Goal: Information Seeking & Learning: Learn about a topic

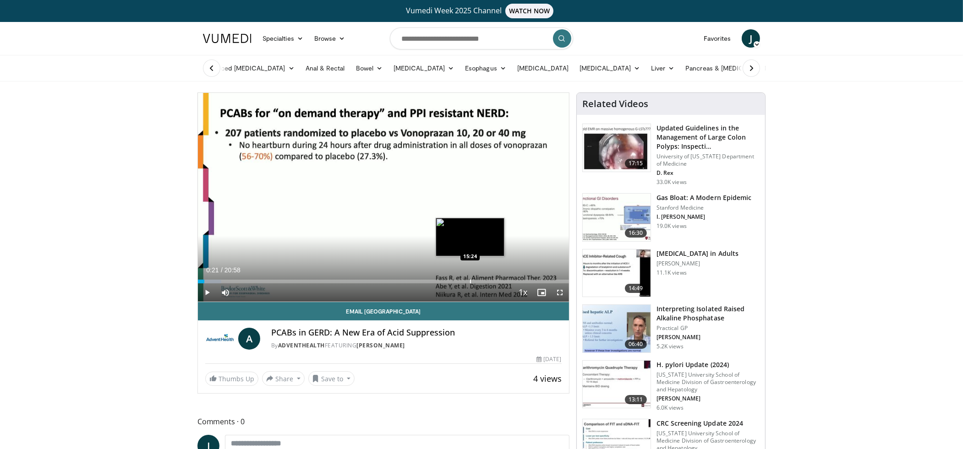
click at [470, 281] on div "Progress Bar" at bounding box center [470, 282] width 1 height 4
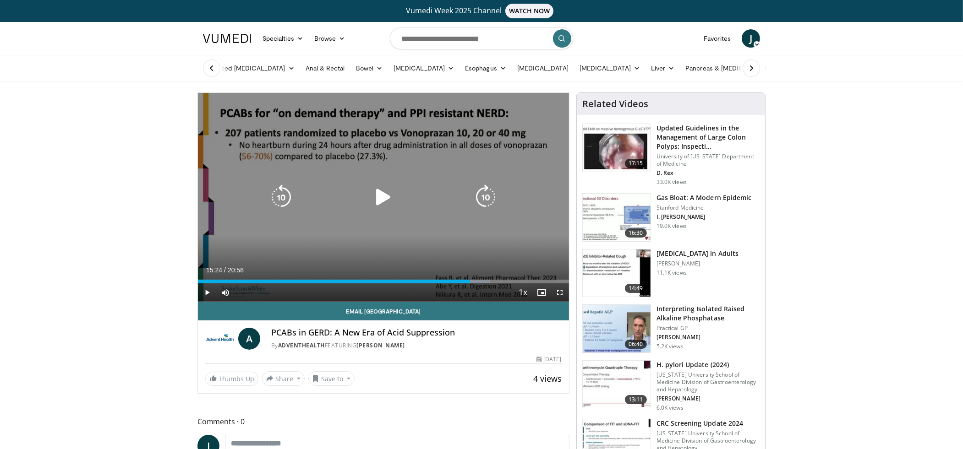
click at [381, 195] on icon "Video Player" at bounding box center [384, 198] width 26 height 26
click at [390, 197] on icon "Video Player" at bounding box center [384, 198] width 26 height 26
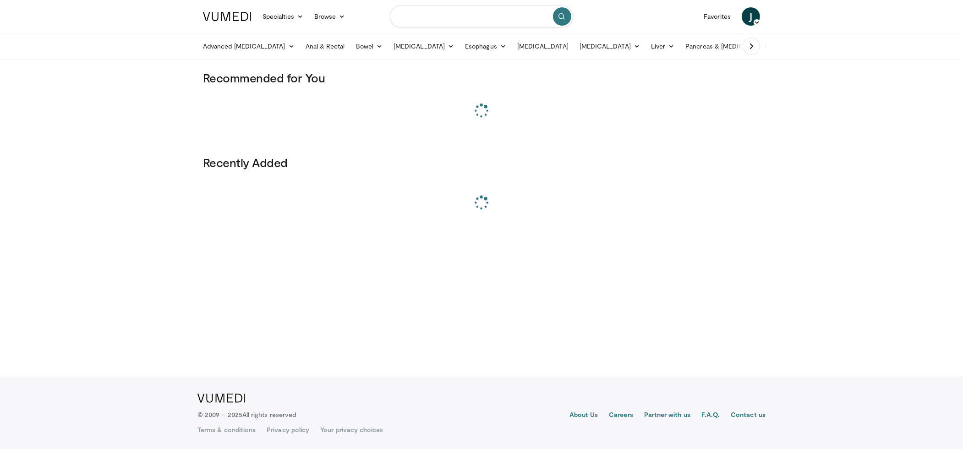
click at [439, 22] on input "Search topics, interventions" at bounding box center [481, 16] width 183 height 22
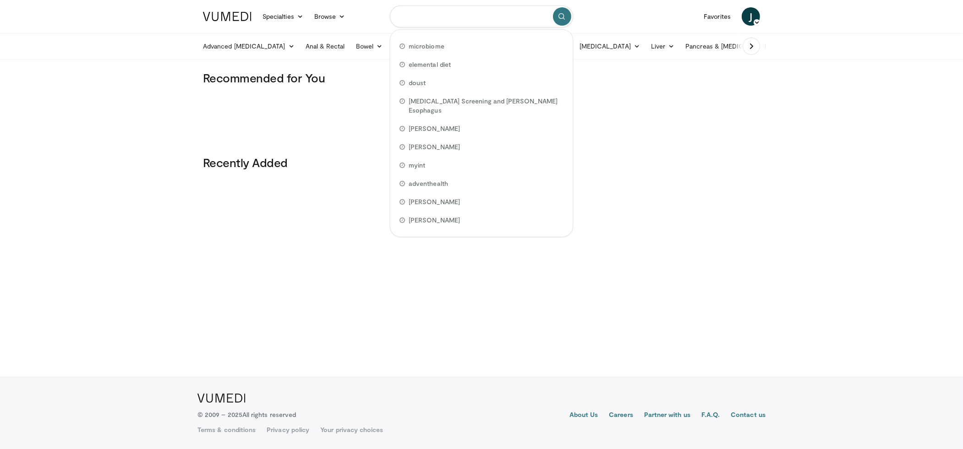
paste input "**********"
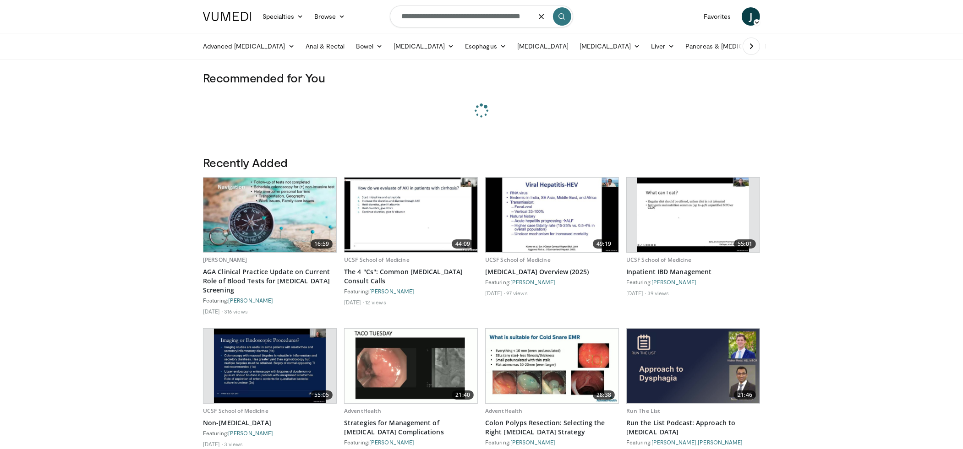
type input "**********"
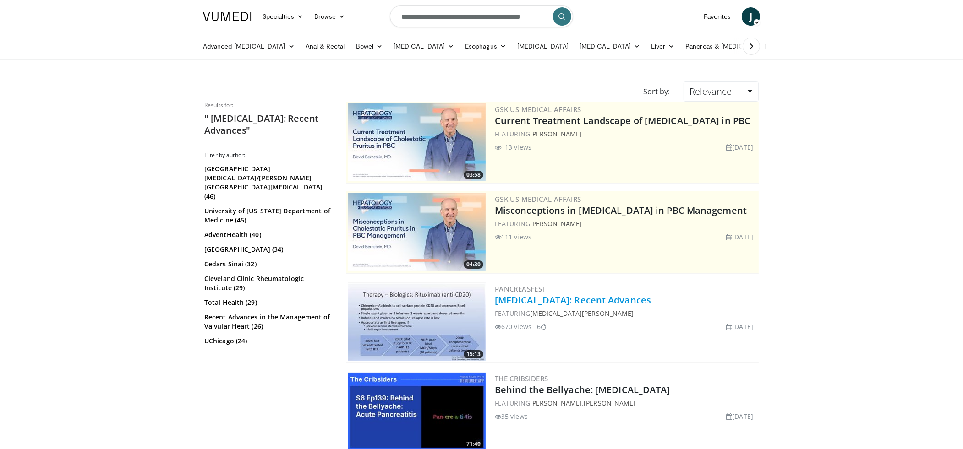
click at [610, 299] on link "Autoimmune Pancreatitis: Recent Advances" at bounding box center [573, 300] width 156 height 12
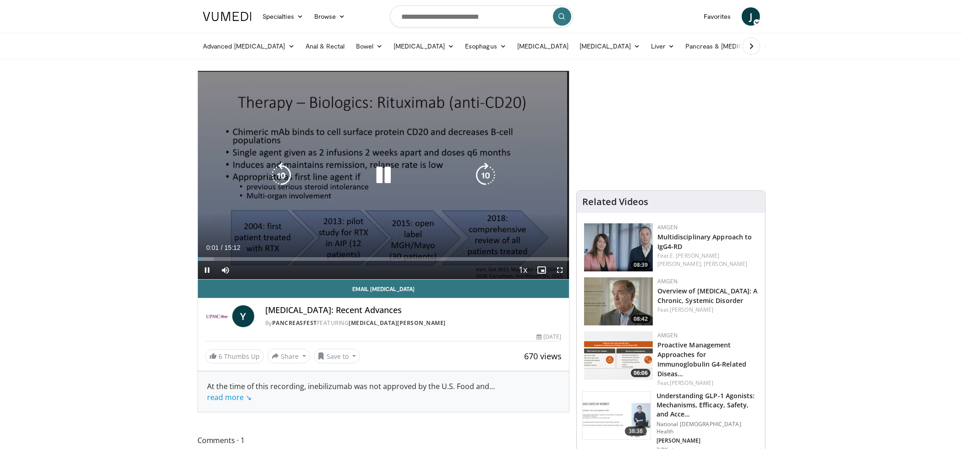
click at [387, 175] on icon "Video Player" at bounding box center [384, 176] width 26 height 26
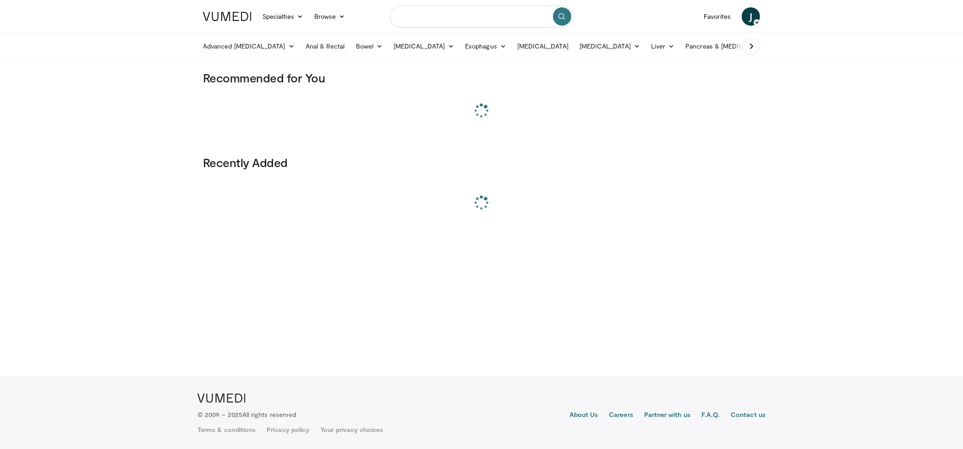
click at [434, 22] on input "Search topics, interventions" at bounding box center [481, 16] width 183 height 22
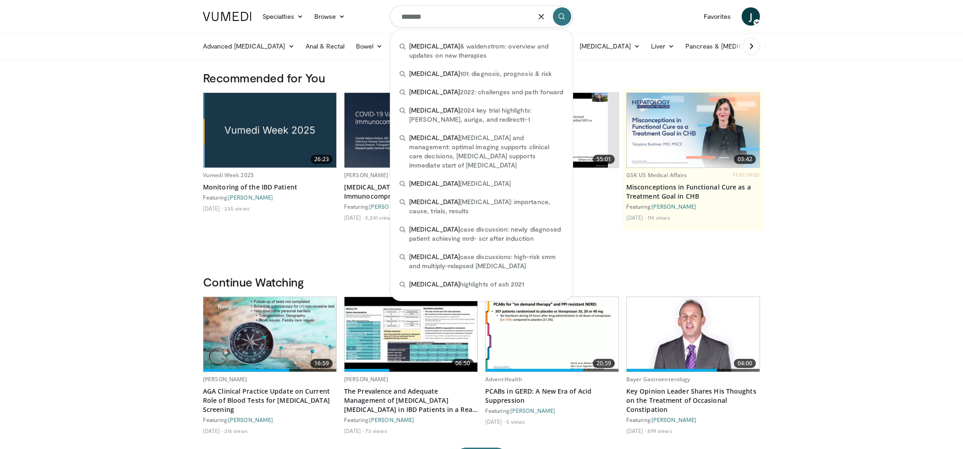
type input "*******"
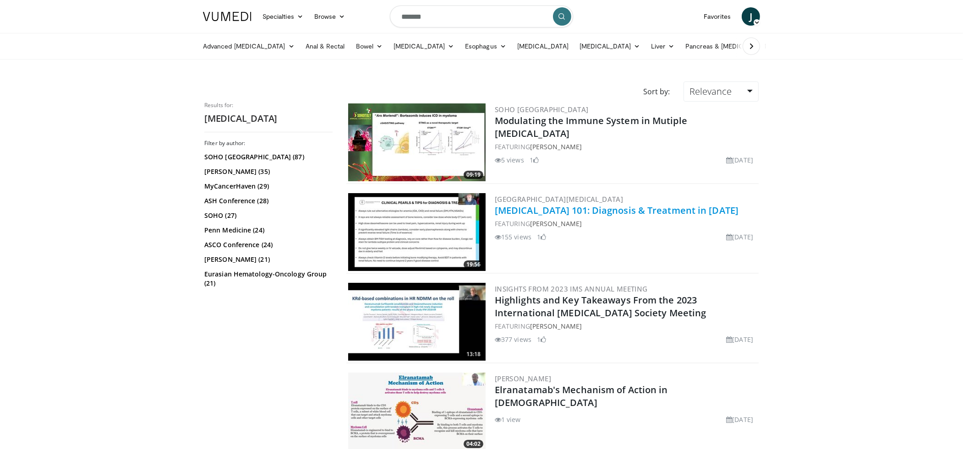
click at [607, 212] on link "[MEDICAL_DATA] 101: Diagnosis & Treatment in [DATE]" at bounding box center [617, 210] width 244 height 12
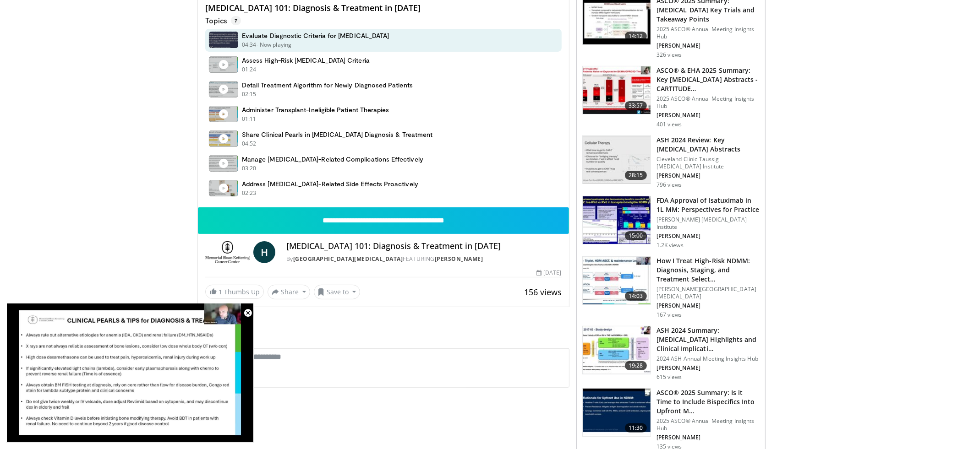
scroll to position [17, 0]
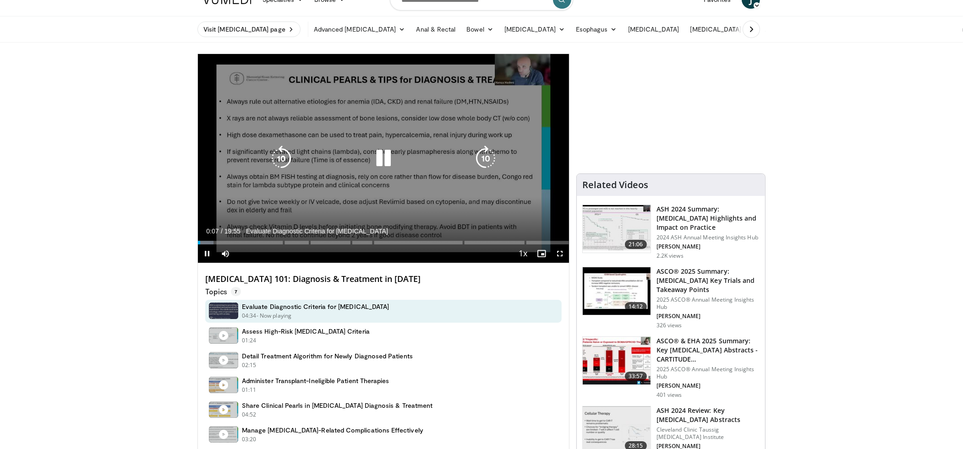
click at [377, 157] on icon "Video Player" at bounding box center [384, 159] width 26 height 26
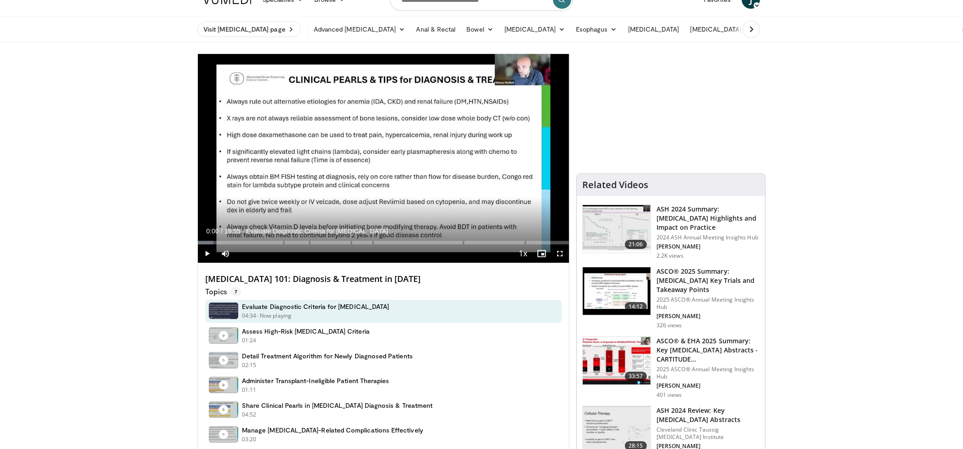
drag, startPoint x: 204, startPoint y: 240, endPoint x: 169, endPoint y: 246, distance: 35.9
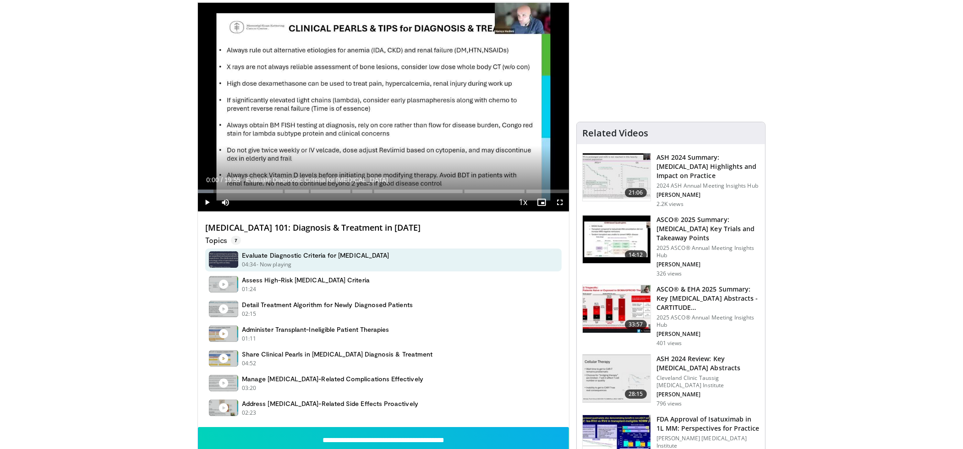
scroll to position [0, 0]
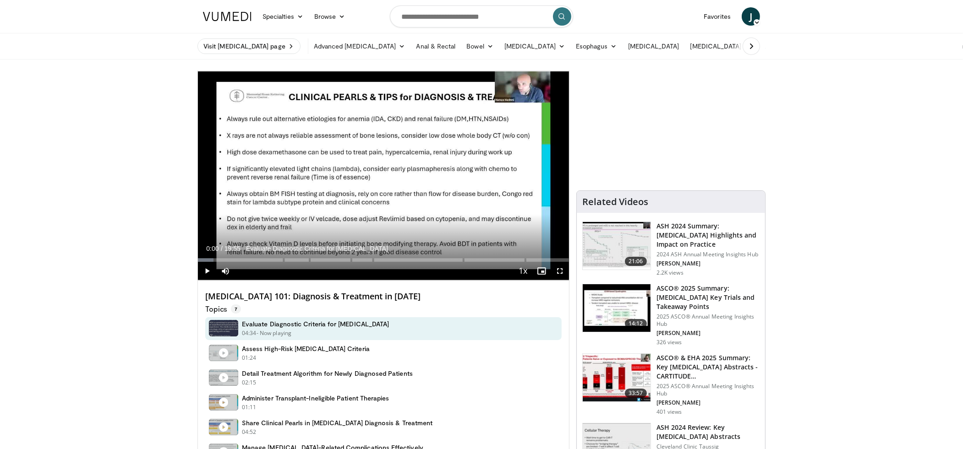
click at [228, 14] on img at bounding box center [227, 16] width 49 height 9
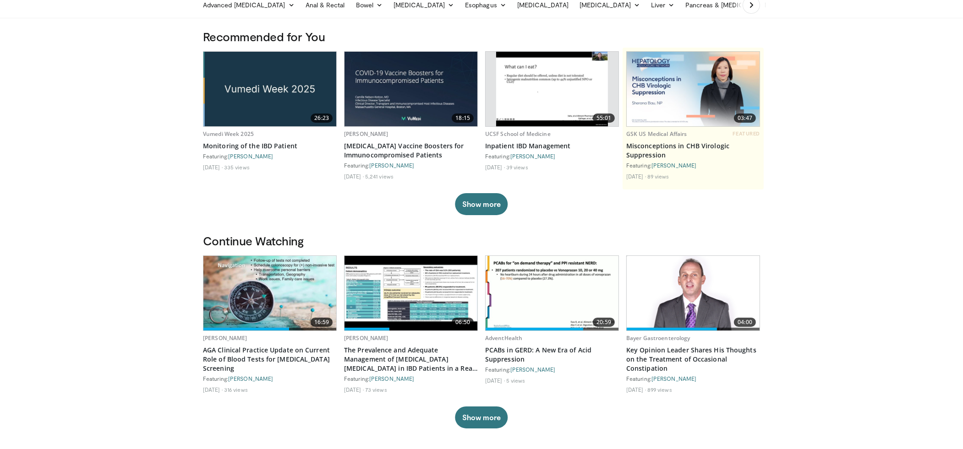
scroll to position [47, 0]
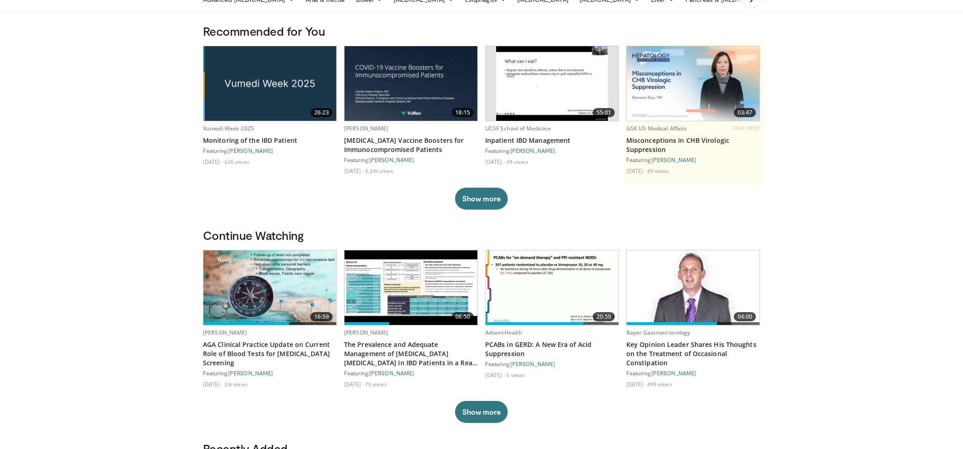
click at [234, 273] on img at bounding box center [269, 288] width 133 height 75
click at [267, 292] on img at bounding box center [269, 288] width 133 height 75
click at [258, 290] on img at bounding box center [269, 288] width 133 height 75
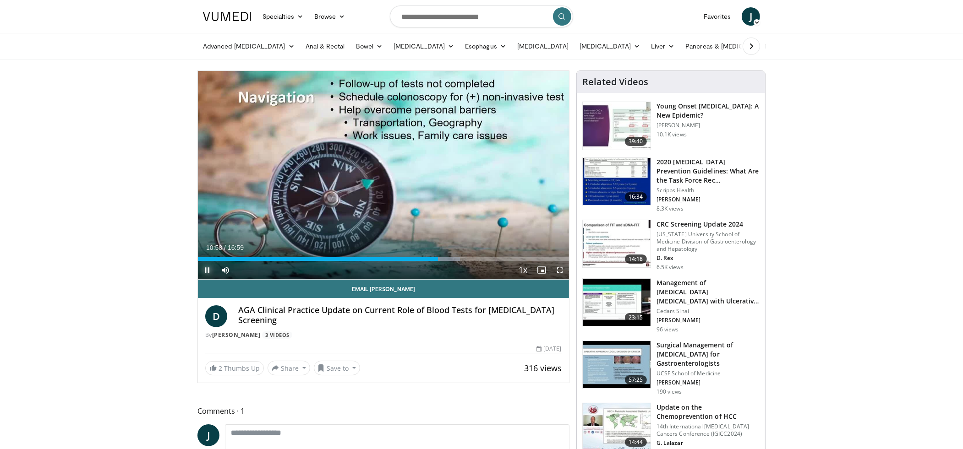
click at [207, 268] on span "Video Player" at bounding box center [207, 270] width 18 height 18
click at [235, 366] on link "2 Thumbs Up" at bounding box center [234, 368] width 59 height 14
